Goal: Information Seeking & Learning: Learn about a topic

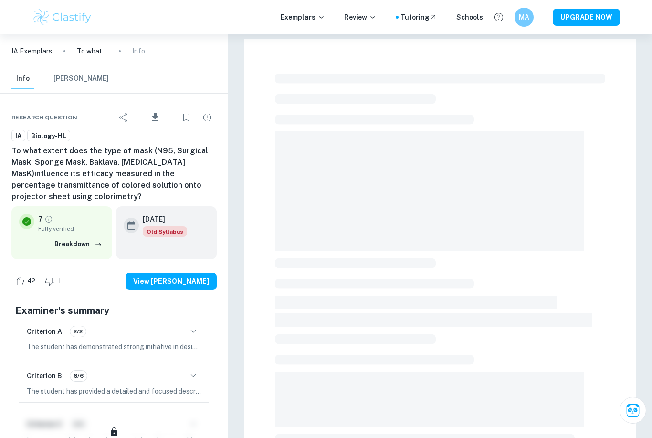
click at [299, 19] on p "Exemplars" at bounding box center [303, 17] width 44 height 11
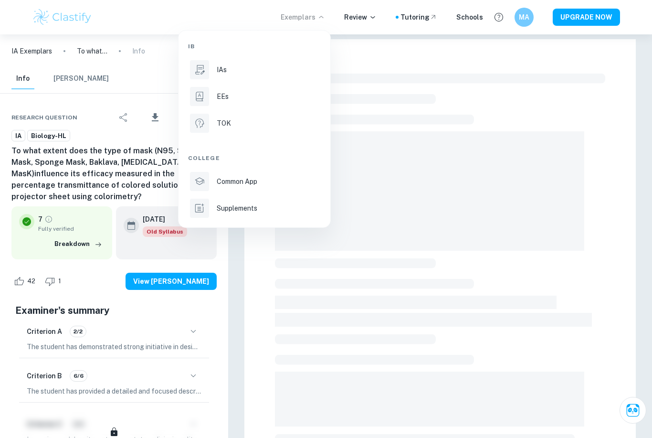
click at [249, 74] on div "IAs" at bounding box center [268, 69] width 102 height 11
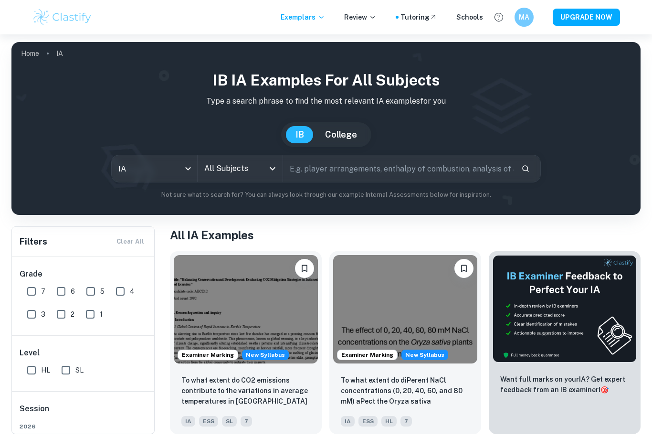
click at [224, 169] on input "All Subjects" at bounding box center [233, 168] width 63 height 18
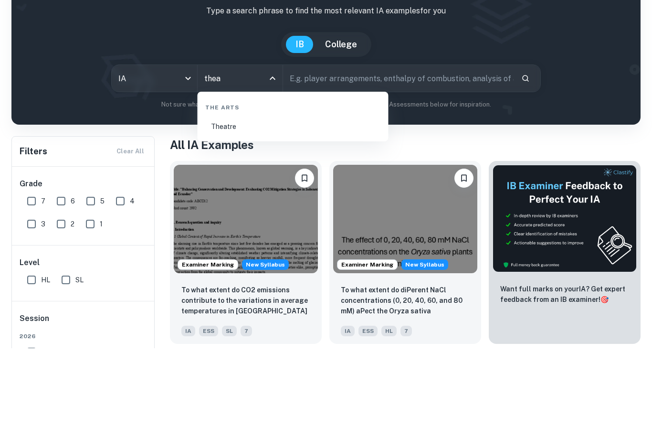
click at [277, 206] on li "Theatre" at bounding box center [292, 217] width 183 height 22
type input "Theatre"
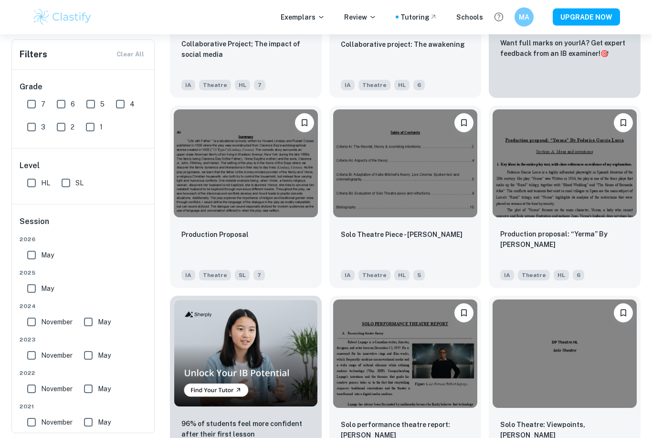
scroll to position [336, 0]
click at [210, 178] on img at bounding box center [246, 163] width 144 height 108
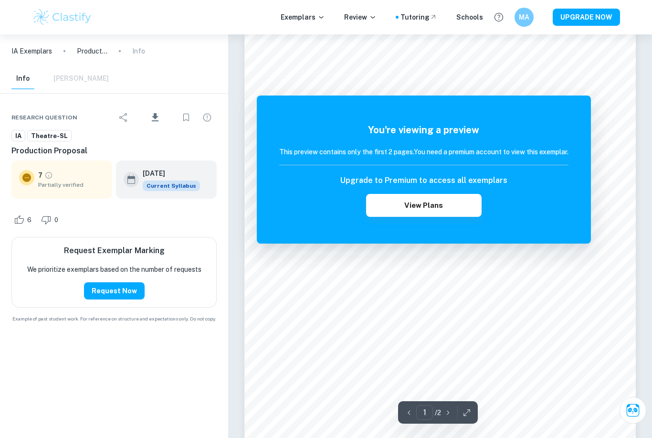
scroll to position [15, 0]
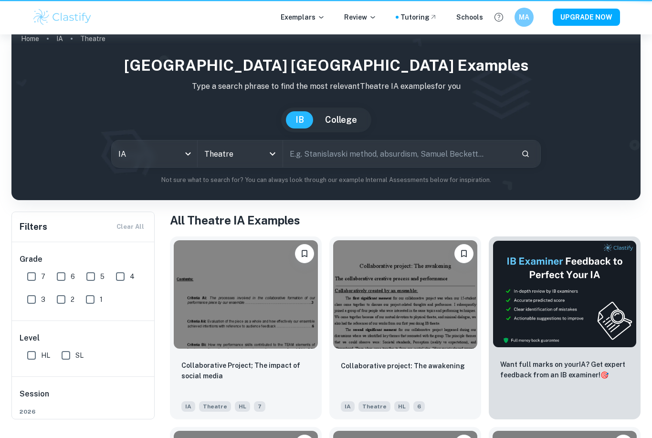
scroll to position [367, 0]
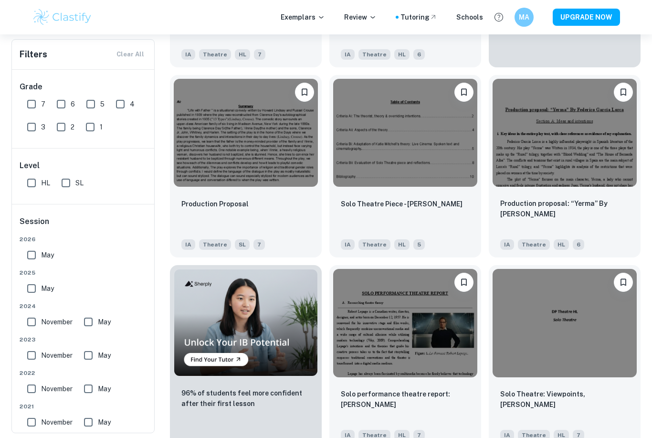
click at [31, 103] on input "7" at bounding box center [31, 104] width 19 height 19
checkbox input "true"
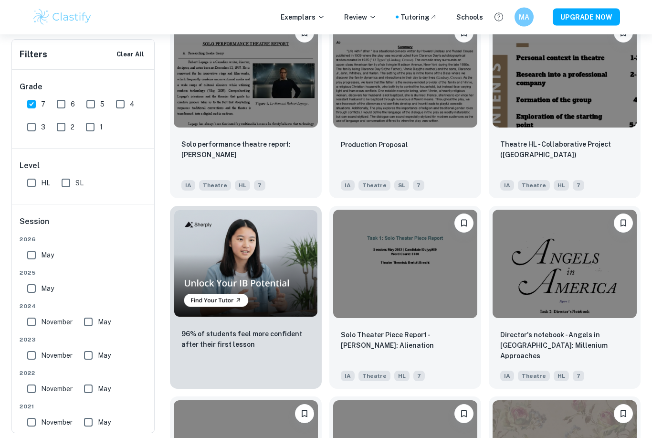
scroll to position [449, 0]
click at [562, 290] on img at bounding box center [565, 264] width 144 height 108
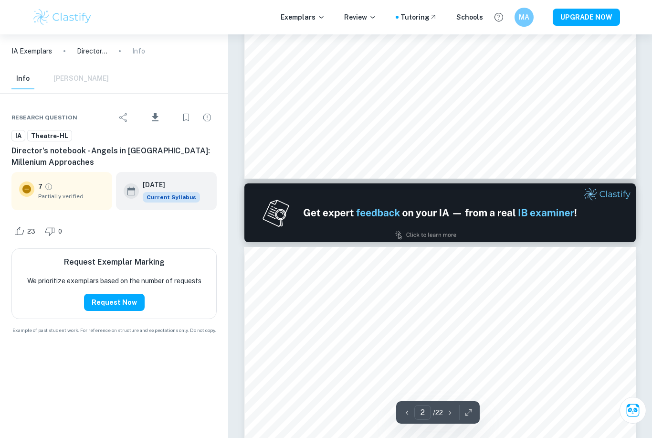
type input "2"
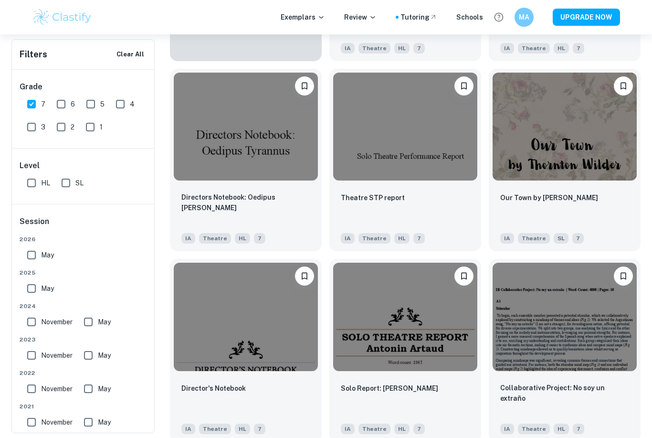
scroll to position [787, 0]
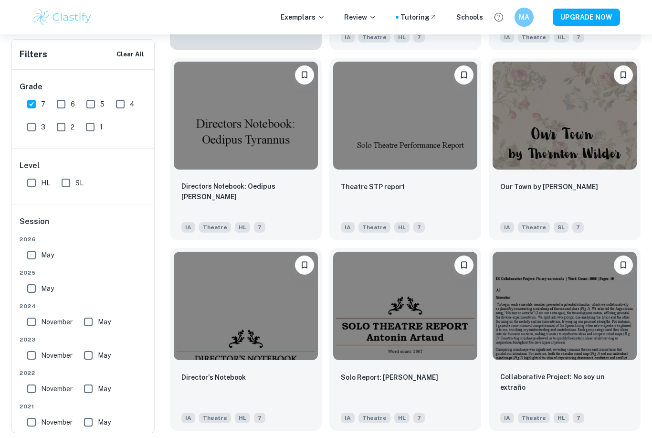
click at [226, 123] on img at bounding box center [246, 116] width 144 height 108
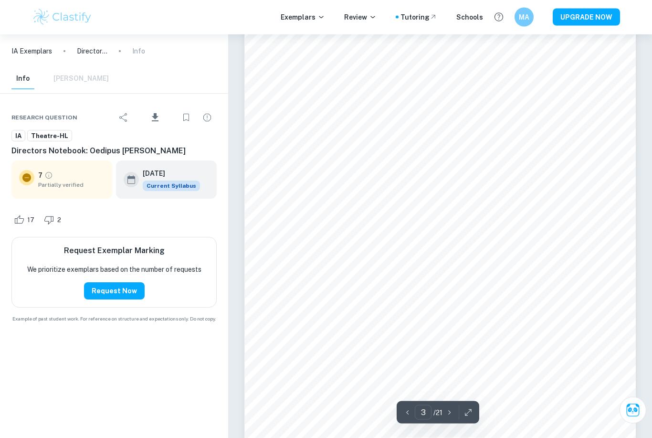
scroll to position [1186, 0]
type input "3"
